Goal: Task Accomplishment & Management: Manage account settings

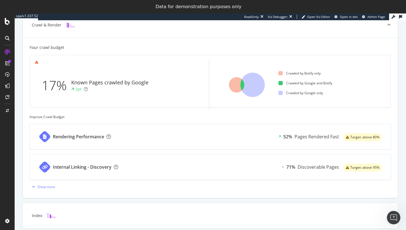
scroll to position [173, 0]
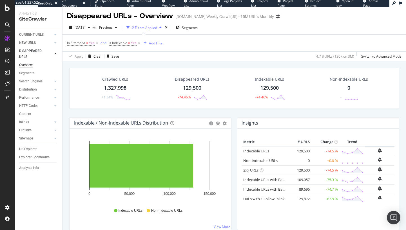
scroll to position [620, 0]
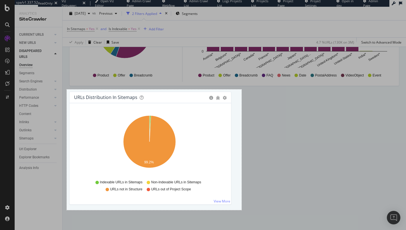
drag, startPoint x: 67, startPoint y: 90, endPoint x: 242, endPoint y: 210, distance: 212.4
click at [242, 210] on div "621 X 429" at bounding box center [203, 115] width 406 height 230
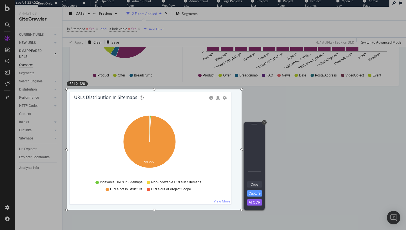
click at [254, 185] on link "Copy" at bounding box center [254, 185] width 15 height 6
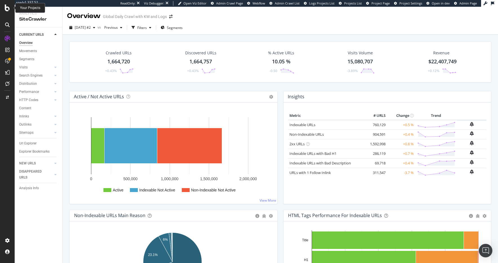
click at [10, 8] on icon at bounding box center [7, 8] width 5 height 7
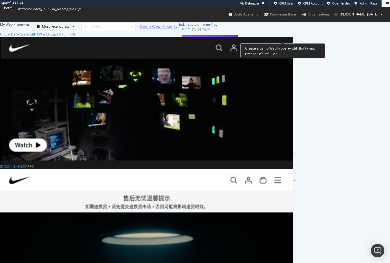
click at [177, 29] on div "Demo Web Property" at bounding box center [159, 27] width 38 height 6
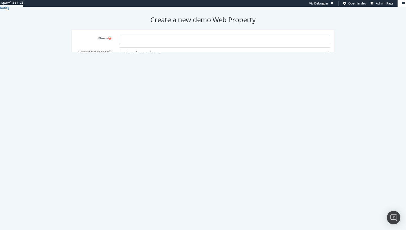
click at [148, 37] on input "text" at bounding box center [225, 39] width 211 height 10
click at [147, 82] on input "number" at bounding box center [225, 80] width 211 height 10
click at [125, 90] on form "Name Project belongs to alexanderramadan-org Domain Max # of Analysed URLs Craw…" at bounding box center [203, 85] width 255 height 102
click at [132, 53] on select "alexanderramadan-org" at bounding box center [225, 53] width 211 height 10
click at [120, 48] on select "alexanderramadan-org" at bounding box center [225, 53] width 211 height 10
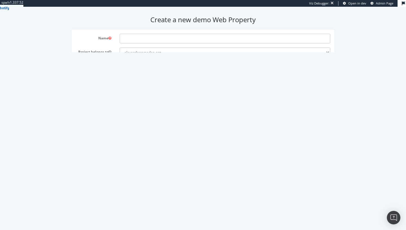
click at [132, 39] on input "text" at bounding box center [225, 39] width 211 height 10
type input "prime weld"
click at [80, 119] on div "Schedule this analysis to run every week at this time" at bounding box center [203, 119] width 263 height 8
drag, startPoint x: 136, startPoint y: 67, endPoint x: 107, endPoint y: 66, distance: 29.0
click at [107, 66] on div "Domain www." at bounding box center [203, 66] width 263 height 10
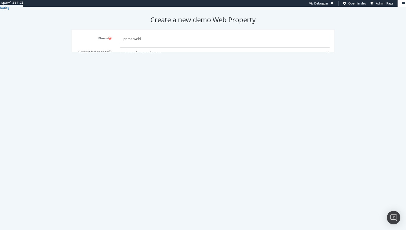
paste input "https://primeweld.com/"
type input "https://primeweld.com/"
click at [184, 82] on input "number" at bounding box center [225, 80] width 211 height 10
type input "1000"
click at [163, 39] on input "prime weld" at bounding box center [225, 39] width 211 height 10
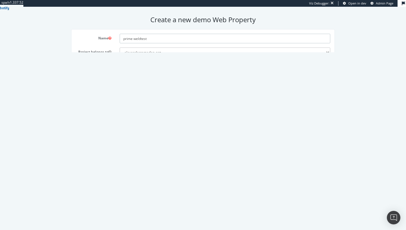
type input "prime weldtest"
click at [207, 130] on button "Save" at bounding box center [202, 130] width 17 height 9
click at [239, 112] on form "Name prime weldtest Project belongs to alexanderramadan-org Domain https://prim…" at bounding box center [203, 85] width 255 height 102
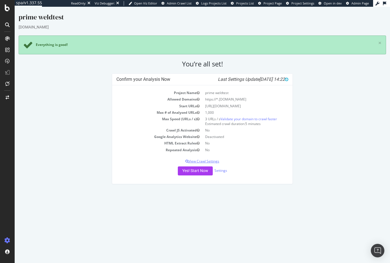
click at [216, 162] on p "View Crawl Settings" at bounding box center [202, 161] width 172 height 5
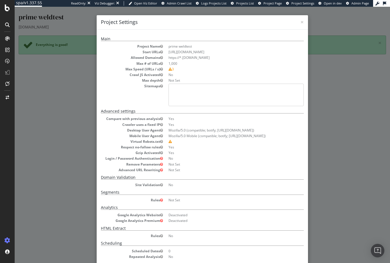
click at [168, 88] on pre at bounding box center [235, 95] width 135 height 23
click at [171, 90] on pre at bounding box center [235, 95] width 135 height 23
click at [161, 60] on dl "Project Name prime weldtest Start URLs https://primeweld.com/ Allowed Domains h…" at bounding box center [202, 75] width 203 height 62
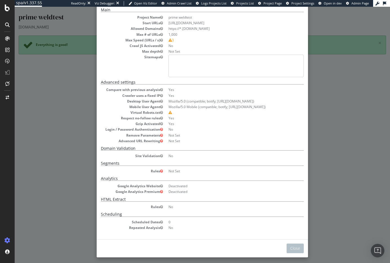
scroll to position [32, 0]
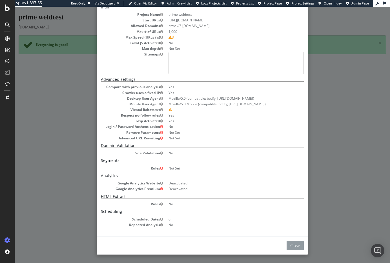
click at [289, 230] on button "Close" at bounding box center [294, 246] width 17 height 10
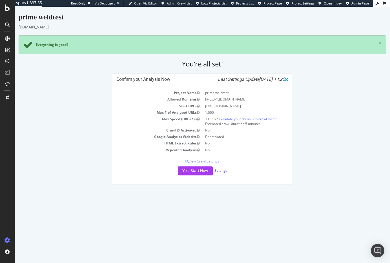
click at [219, 170] on link "Settings" at bounding box center [220, 170] width 13 height 5
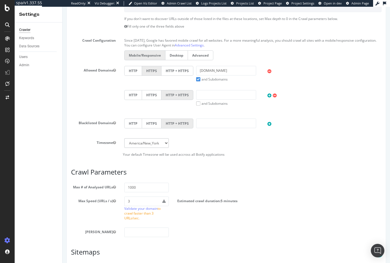
scroll to position [190, 0]
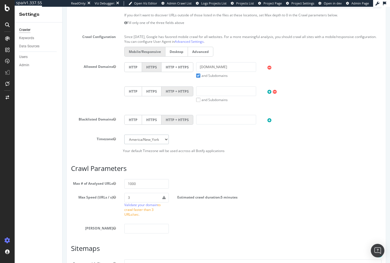
click at [162, 144] on select "Africa/Abidjan Africa/Accra Africa/Addis_Ababa Africa/Algiers Africa/Asmara Afr…" at bounding box center [146, 140] width 45 height 10
select select "America/Los_Angeles"
click at [124, 135] on select "Africa/Abidjan Africa/Accra Africa/Addis_Ababa Africa/Algiers Africa/Asmara Afr…" at bounding box center [146, 140] width 45 height 10
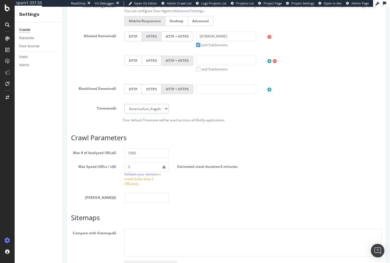
scroll to position [225, 0]
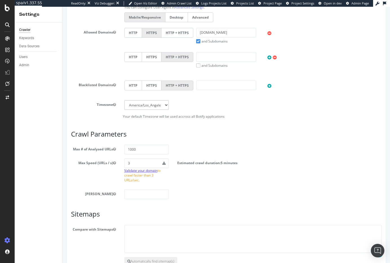
click at [144, 173] on link "Validate your domain" at bounding box center [140, 170] width 33 height 5
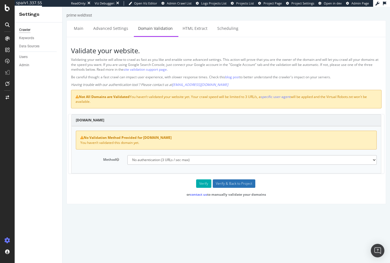
click at [220, 183] on input "Verify & Back to Project" at bounding box center [234, 183] width 43 height 8
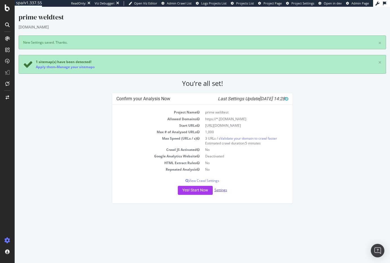
click at [219, 190] on link "Settings" at bounding box center [220, 190] width 13 height 5
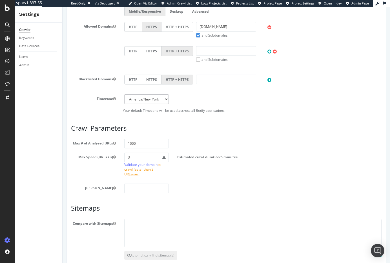
scroll to position [266, 0]
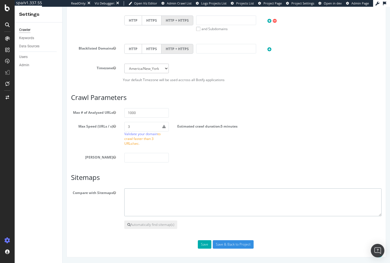
click at [158, 199] on textarea at bounding box center [252, 202] width 257 height 28
paste textarea "[URL][DOMAIN_NAME]"
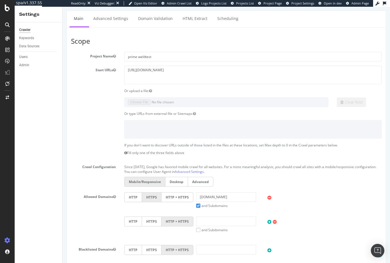
scroll to position [0, 0]
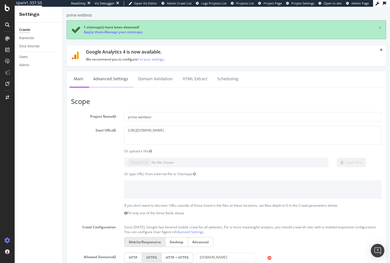
type textarea "[URL][DOMAIN_NAME]"
click at [105, 77] on link "Advanced Settings" at bounding box center [110, 78] width 43 height 15
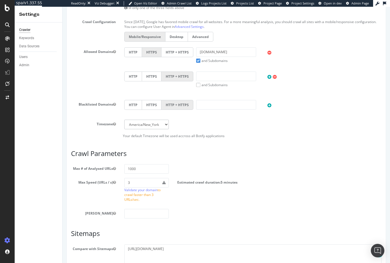
scroll to position [266, 0]
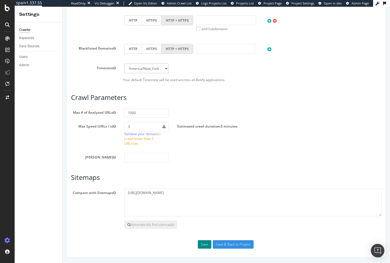
click at [206, 230] on button "Save" at bounding box center [205, 244] width 14 height 8
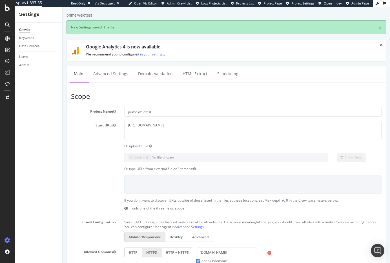
scroll to position [0, 0]
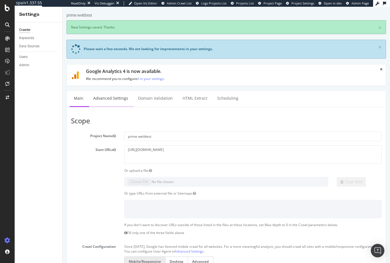
click at [110, 97] on link "Advanced Settings" at bounding box center [110, 98] width 43 height 15
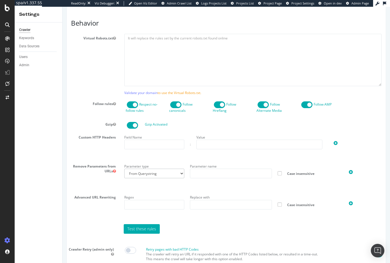
scroll to position [475, 0]
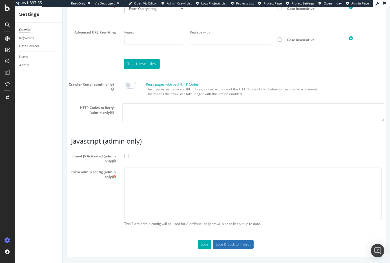
click at [236, 230] on input "Save & Back to Project" at bounding box center [233, 244] width 41 height 8
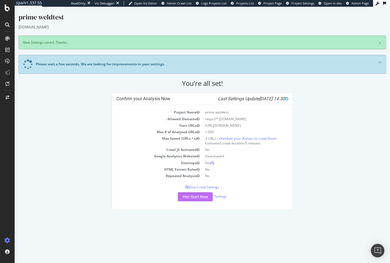
click at [194, 197] on button "Yes! Start Now" at bounding box center [195, 196] width 35 height 9
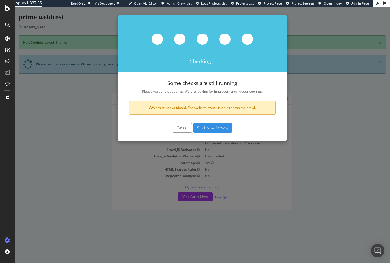
click at [183, 128] on button "Cancel" at bounding box center [182, 128] width 19 height 10
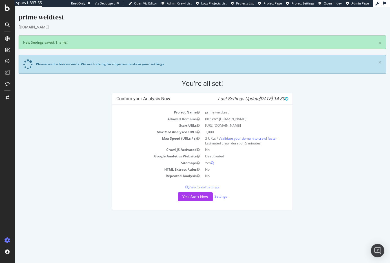
click at [62, 170] on div "Confirm your Analysis Now Last Settings Update 2025-10-03 14:30 Project Name pr…" at bounding box center [202, 154] width 373 height 123
click at [240, 138] on link "Validate your domain to crawl faster" at bounding box center [248, 138] width 57 height 5
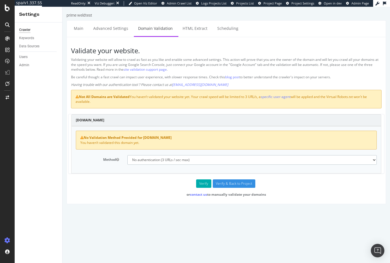
click at [139, 162] on select "No authentication (3 URLs / sec max) DNS Text field (fast!) File's at site root…" at bounding box center [251, 160] width 249 height 10
click at [127, 155] on select "No authentication (3 URLs / sec max) DNS Text field (fast!) File's at site root…" at bounding box center [251, 160] width 249 height 10
click at [77, 30] on link "Main" at bounding box center [79, 28] width 18 height 15
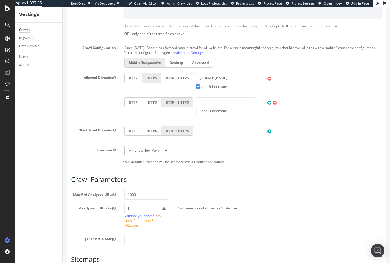
scroll to position [242, 0]
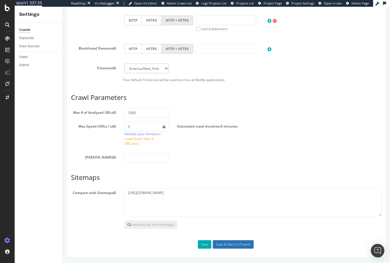
click at [223, 230] on input "Save & Back to Project" at bounding box center [233, 244] width 41 height 8
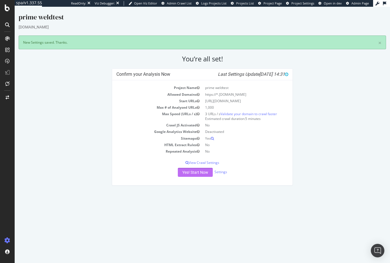
click at [190, 171] on button "Yes! Start Now" at bounding box center [195, 172] width 35 height 9
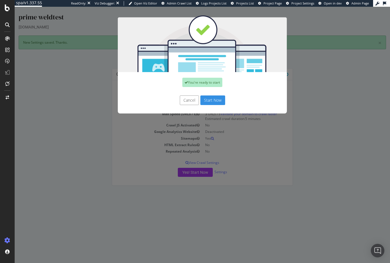
click at [211, 99] on button "Start Now" at bounding box center [212, 100] width 25 height 10
click at [218, 102] on div "Cancel Start Now" at bounding box center [202, 100] width 161 height 10
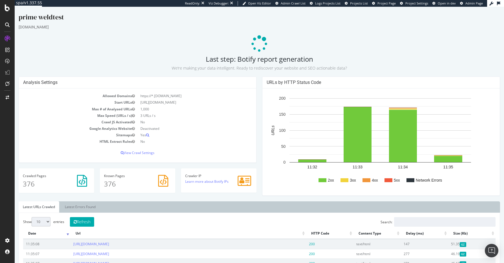
click at [221, 68] on small "We’re making your data intelligent. Ready to rediscover your website and SEO ac…" at bounding box center [259, 67] width 175 height 5
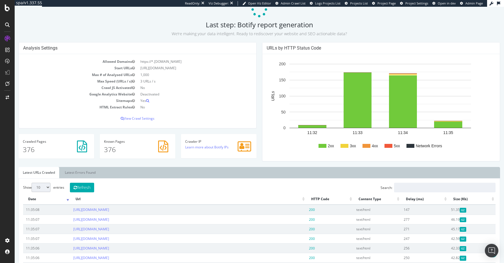
scroll to position [90, 0]
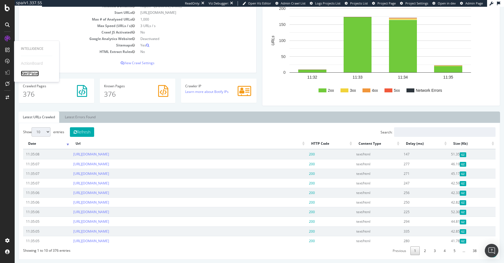
click at [28, 73] on div "AlertPanel" at bounding box center [30, 74] width 18 height 6
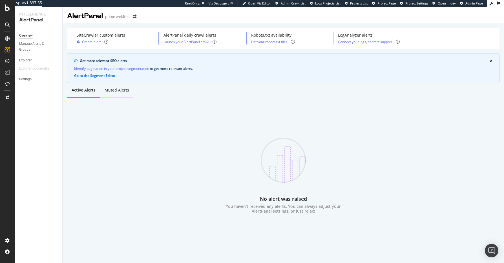
click at [123, 92] on div "Muted alerts" at bounding box center [117, 90] width 25 height 6
click at [84, 92] on div "Active alerts" at bounding box center [83, 90] width 23 height 6
click at [9, 38] on icon at bounding box center [7, 38] width 5 height 5
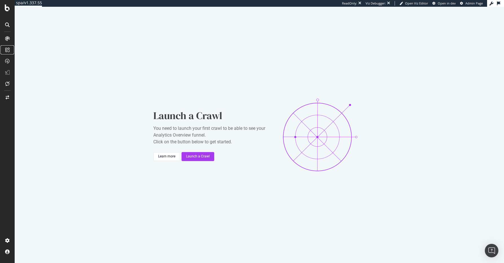
click at [7, 50] on icon at bounding box center [7, 50] width 5 height 5
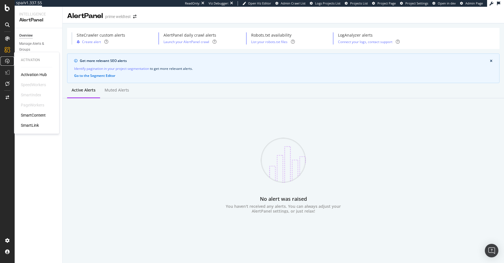
click at [9, 62] on icon at bounding box center [7, 61] width 5 height 5
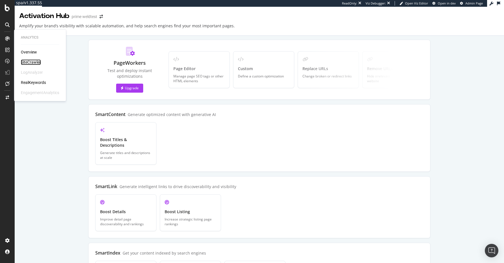
click at [33, 62] on div "SiteCrawler" at bounding box center [31, 62] width 20 height 6
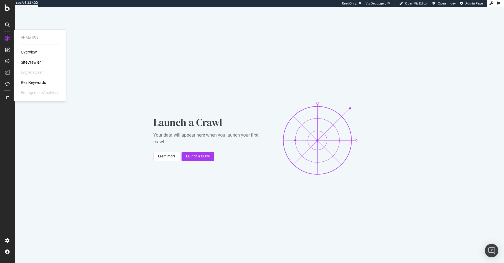
click at [29, 52] on div "Overview" at bounding box center [29, 52] width 16 height 6
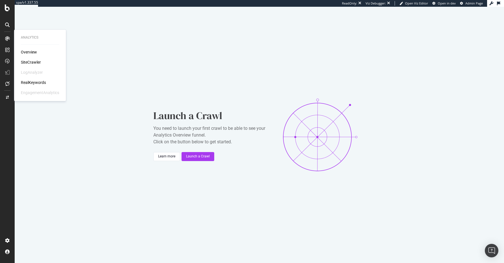
click at [26, 52] on div "Overview" at bounding box center [29, 52] width 16 height 6
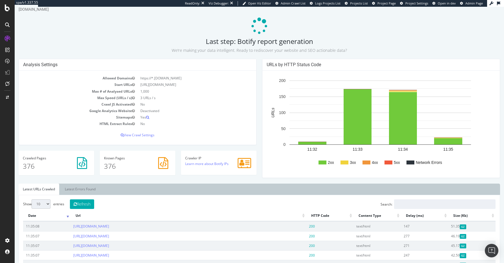
scroll to position [21, 0]
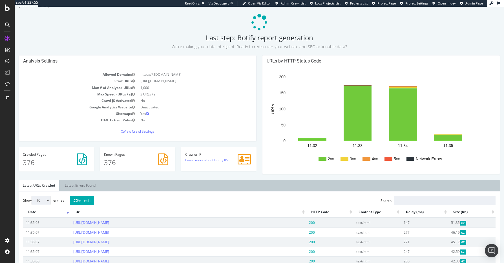
click at [226, 176] on div "Crawler IP Learn more about Botify IPs" at bounding box center [218, 162] width 81 height 30
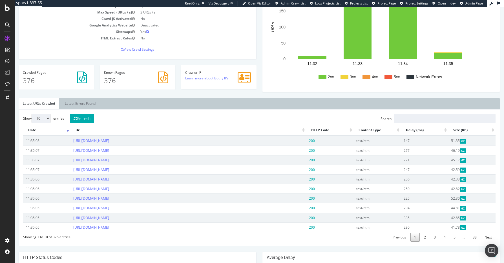
scroll to position [100, 0]
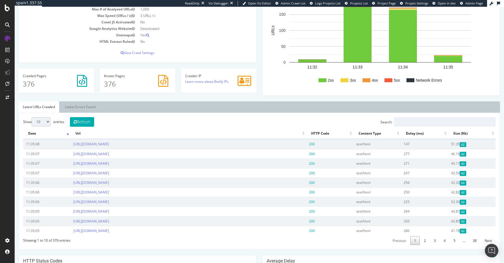
click at [243, 123] on div "Show 10 25 50 100 entries Refresh Search: Date Url HTTP Code Content Type Delay…" at bounding box center [259, 181] width 472 height 128
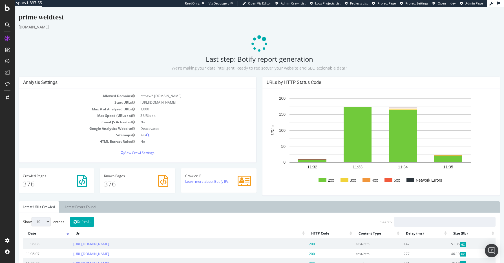
scroll to position [3, 0]
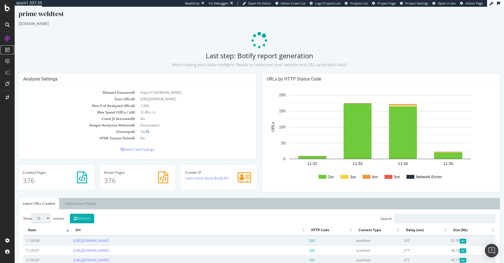
click at [7, 50] on icon at bounding box center [7, 50] width 5 height 5
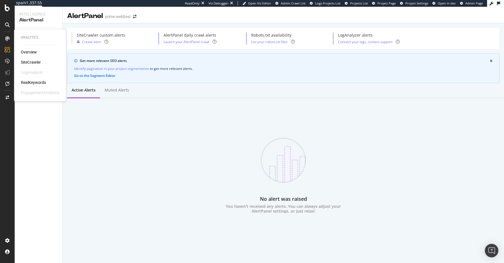
click at [41, 61] on div "SiteCrawler" at bounding box center [40, 62] width 38 height 6
click at [33, 64] on div "SiteCrawler" at bounding box center [31, 62] width 20 height 6
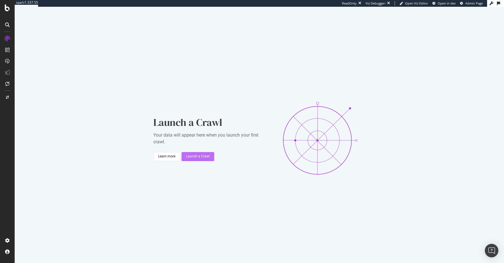
click at [198, 156] on div "Launch a Crawl" at bounding box center [198, 156] width 24 height 5
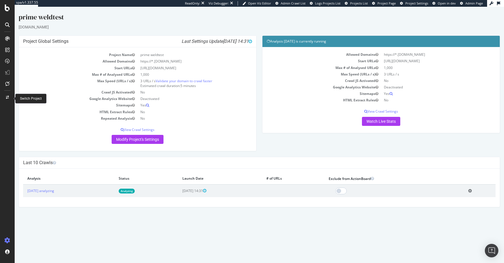
click at [7, 98] on icon at bounding box center [7, 97] width 3 height 3
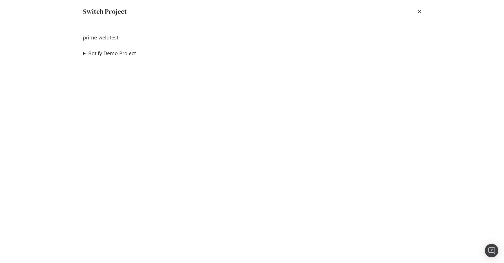
click at [85, 54] on summary "Botify Demo Project" at bounding box center [109, 53] width 53 height 7
click at [419, 12] on icon "times" at bounding box center [418, 11] width 3 height 5
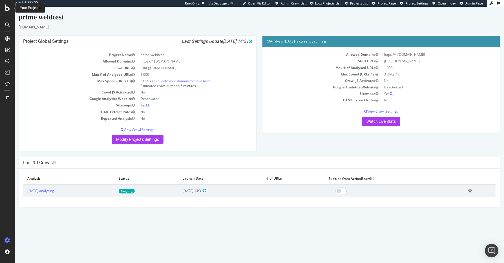
click at [7, 8] on icon at bounding box center [7, 8] width 5 height 7
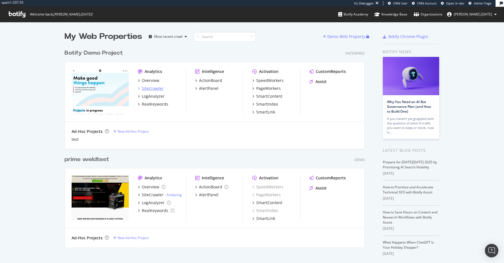
click at [148, 86] on div "SiteCrawler" at bounding box center [153, 89] width 22 height 6
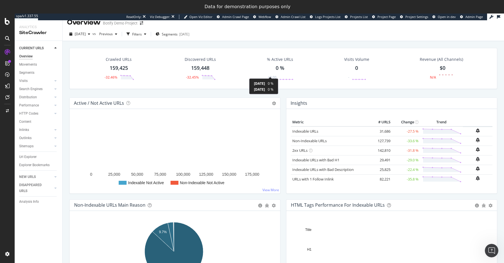
scroll to position [18, 0]
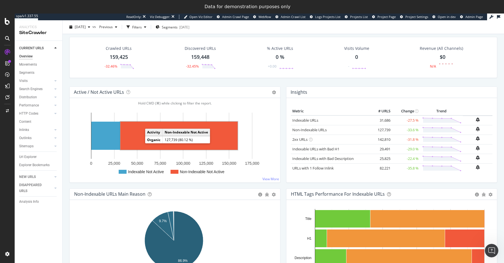
click at [141, 128] on rect "A chart." at bounding box center [178, 136] width 117 height 28
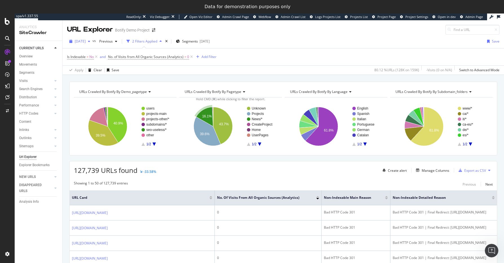
click at [90, 43] on icon "button" at bounding box center [89, 41] width 2 height 3
click at [113, 43] on span "Previous" at bounding box center [105, 41] width 16 height 5
click at [368, 31] on div "URL Explorer Botify Demo Project" at bounding box center [283, 27] width 441 height 14
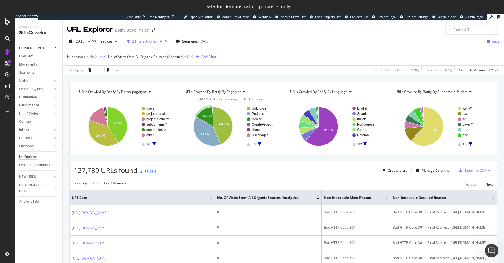
click at [38, 33] on div "SiteCrawler" at bounding box center [38, 33] width 39 height 6
click at [29, 202] on div "Analysis Info" at bounding box center [29, 202] width 20 height 6
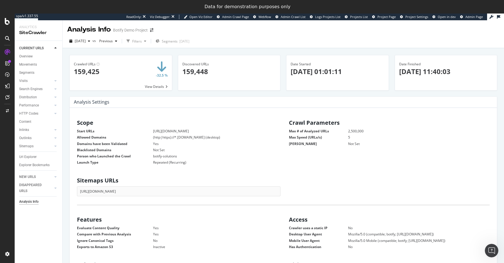
scroll to position [86, 196]
drag, startPoint x: 115, startPoint y: 192, endPoint x: 93, endPoint y: 192, distance: 22.5
click at [71, 192] on div "Sitemaps URLs https://www.ulule.com/sitemap.xml" at bounding box center [177, 186] width 212 height 22
click at [5, 23] on div at bounding box center [8, 21] width 14 height 7
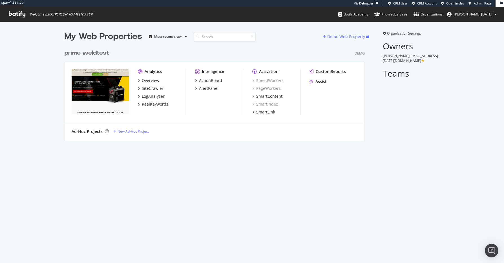
scroll to position [94, 300]
click at [152, 88] on div "SiteCrawler" at bounding box center [153, 89] width 22 height 6
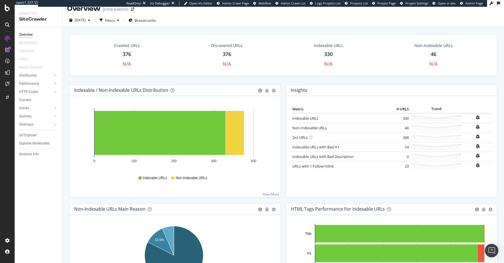
scroll to position [11, 0]
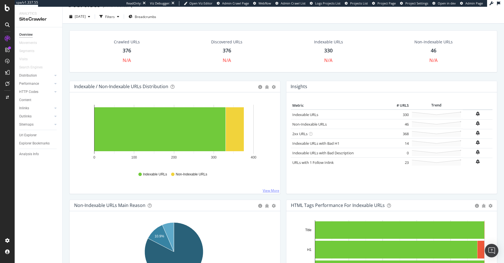
click at [268, 190] on link "View More" at bounding box center [271, 190] width 17 height 5
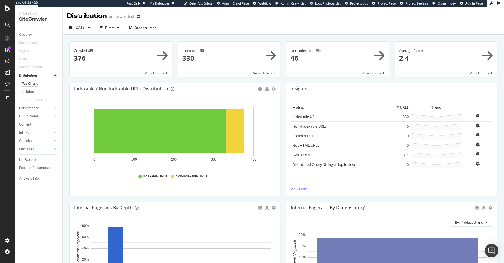
click at [377, 55] on span at bounding box center [337, 59] width 102 height 35
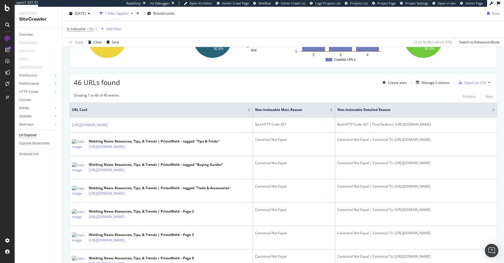
scroll to position [46, 0]
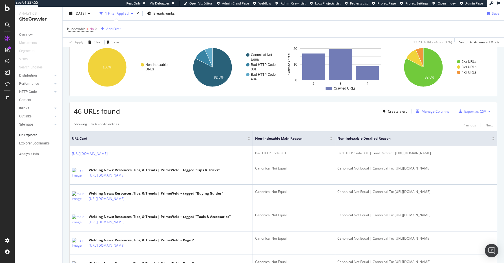
click at [436, 112] on div "Manage Columns" at bounding box center [435, 111] width 28 height 5
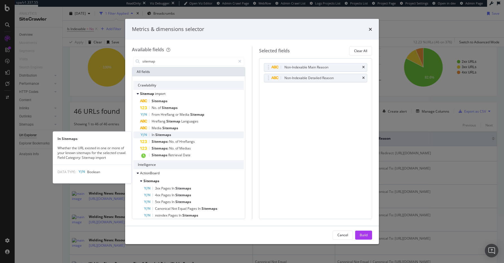
type input "sitemap"
click at [159, 135] on span "Sitemaps" at bounding box center [163, 134] width 16 height 5
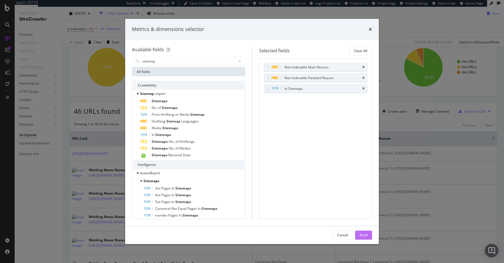
click at [364, 234] on div "Build" at bounding box center [363, 235] width 8 height 5
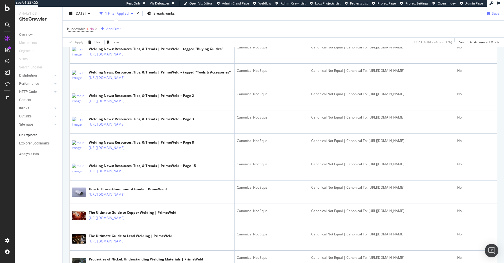
scroll to position [94, 0]
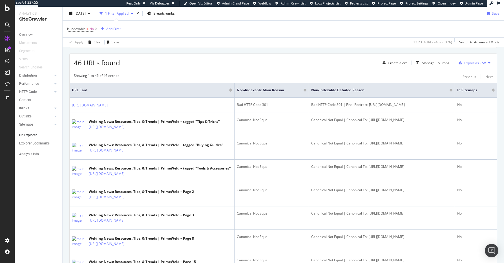
click at [492, 89] on div at bounding box center [493, 88] width 3 height 1
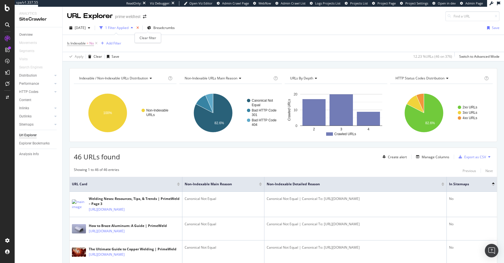
click at [139, 28] on icon "times" at bounding box center [137, 27] width 3 height 3
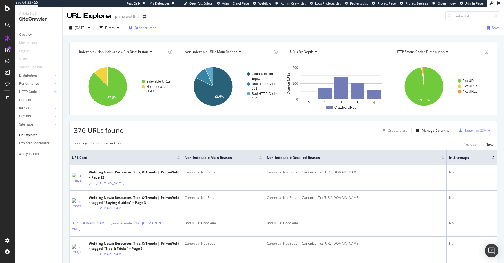
click at [148, 28] on span "Breadcrumbs" at bounding box center [145, 27] width 21 height 5
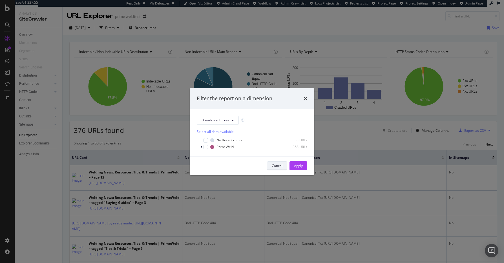
click at [281, 164] on div "Cancel" at bounding box center [277, 165] width 11 height 5
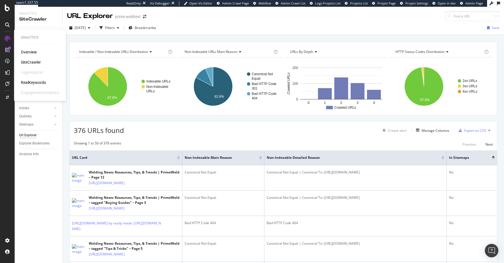
click at [39, 63] on div "SiteCrawler" at bounding box center [31, 62] width 20 height 6
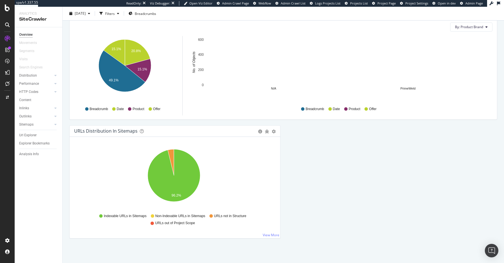
scroll to position [562, 0]
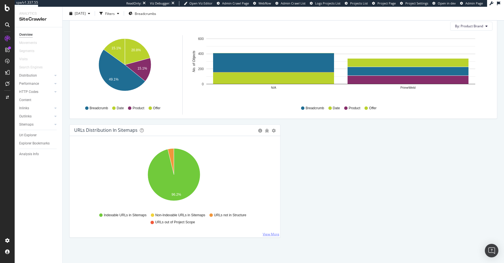
click at [266, 236] on link "View More" at bounding box center [271, 234] width 17 height 5
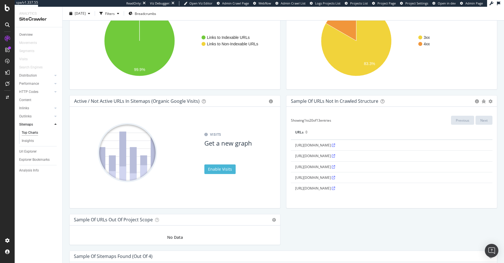
scroll to position [459, 0]
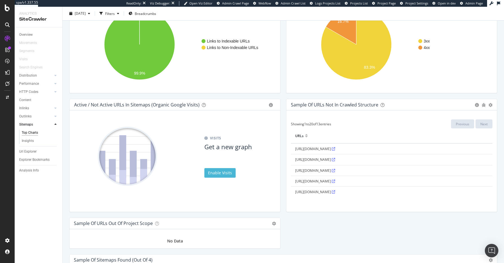
click at [335, 148] on icon at bounding box center [333, 148] width 3 height 3
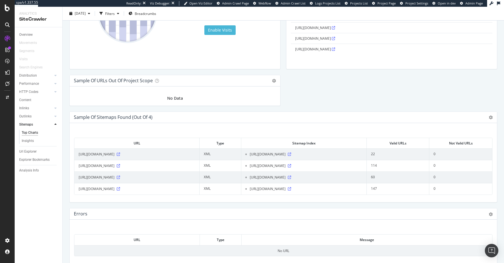
scroll to position [609, 0]
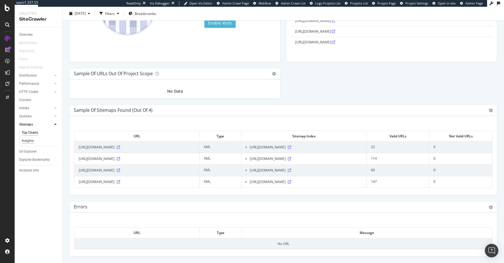
click at [28, 140] on div "Insights" at bounding box center [28, 141] width 12 height 6
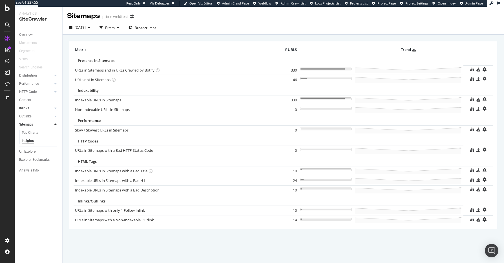
click at [50, 109] on div at bounding box center [50, 108] width 6 height 6
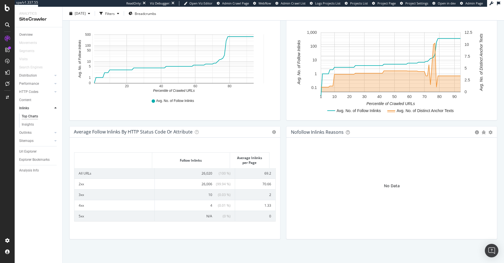
scroll to position [196, 0]
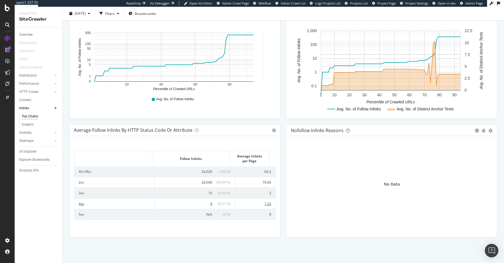
click at [78, 204] on td "4xx" at bounding box center [114, 203] width 80 height 11
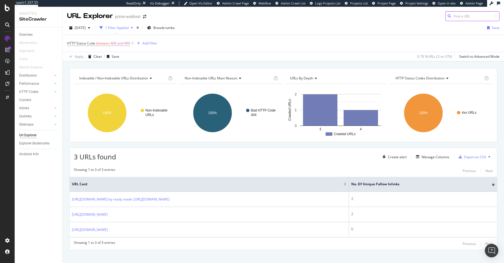
scroll to position [7, 0]
